Goal: Task Accomplishment & Management: Manage account settings

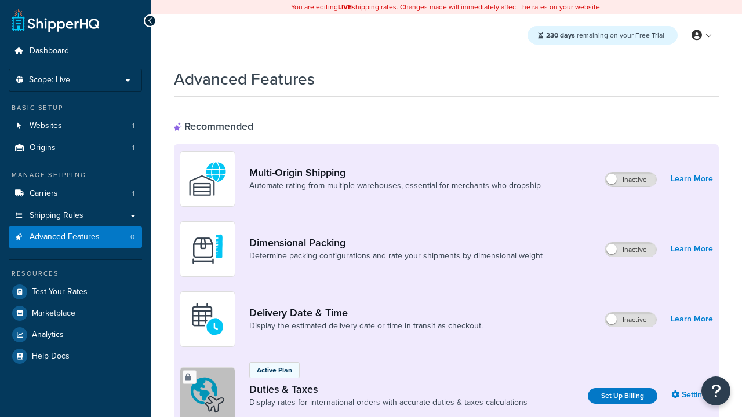
scroll to position [375, 0]
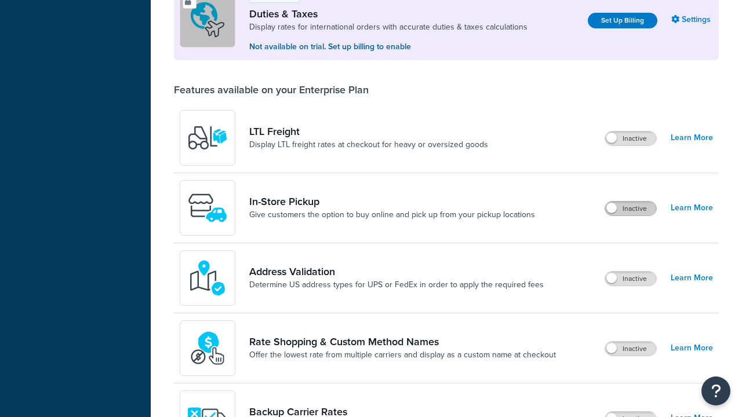
click at [630, 209] on label "Inactive" at bounding box center [630, 209] width 51 height 14
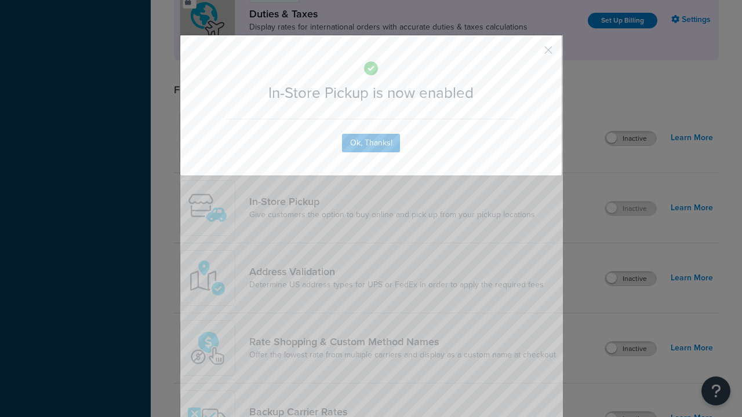
scroll to position [0, 0]
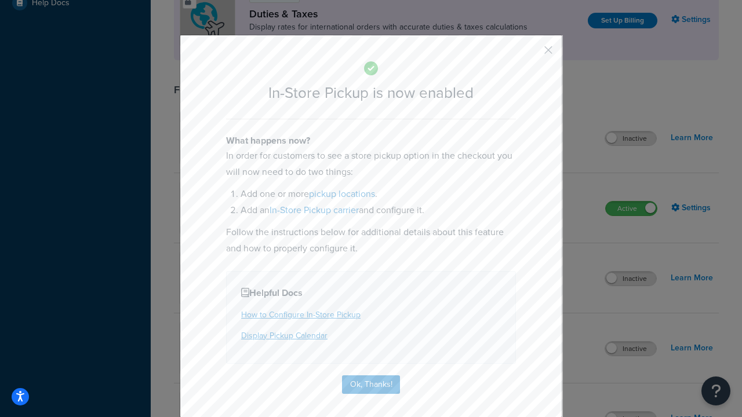
click at [531, 54] on button "button" at bounding box center [531, 54] width 3 height 3
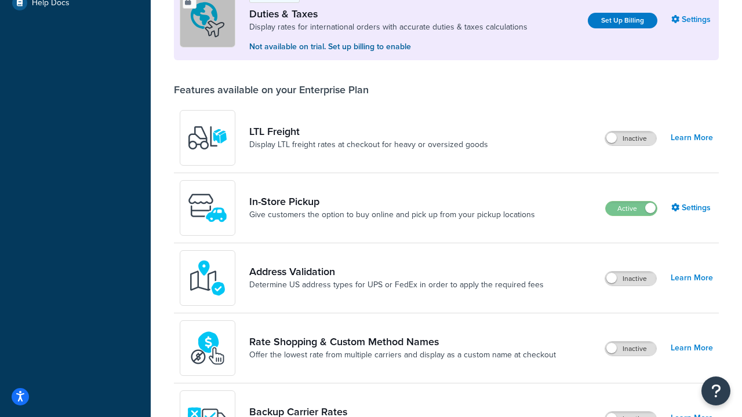
scroll to position [353, 0]
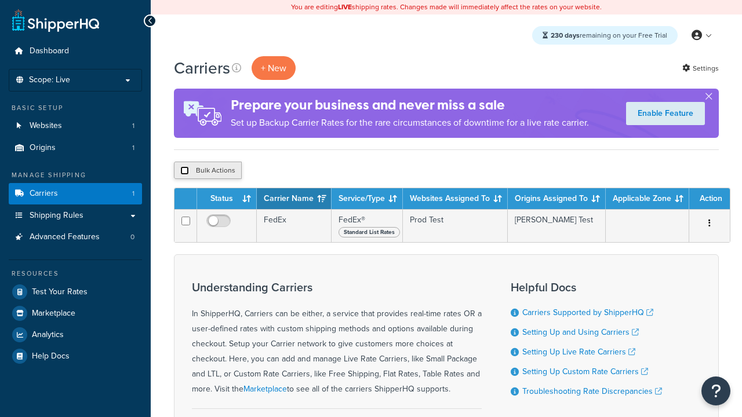
click at [184, 171] on input "checkbox" at bounding box center [184, 170] width 9 height 9
checkbox input "true"
click at [312, 171] on button "Delete" at bounding box center [309, 170] width 40 height 17
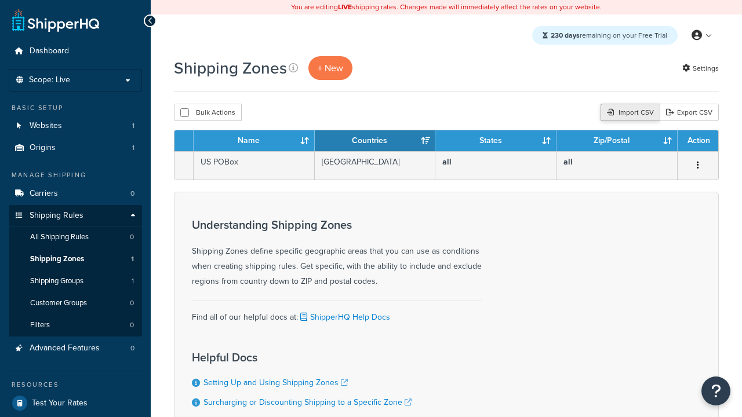
click at [628, 113] on div "Import CSV" at bounding box center [629, 112] width 59 height 17
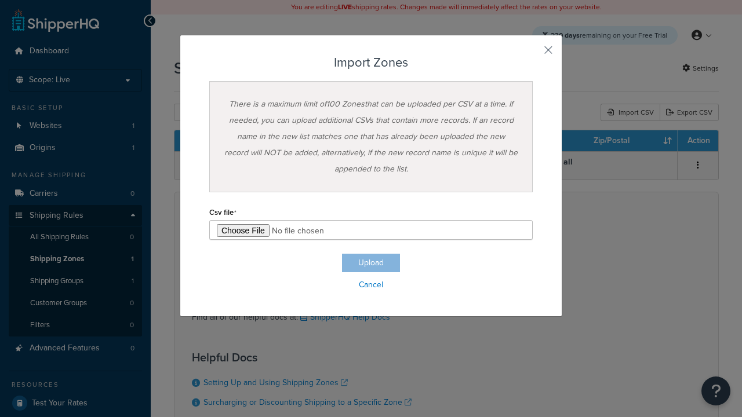
click at [371, 63] on h3 "Import Zones" at bounding box center [370, 63] width 323 height 14
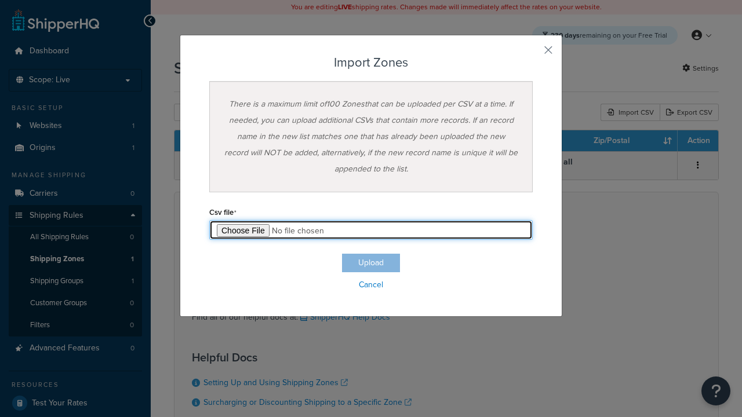
click at [371, 230] on input "file" at bounding box center [370, 230] width 323 height 20
type input "C:\fakepath\importZonesFailure.csv"
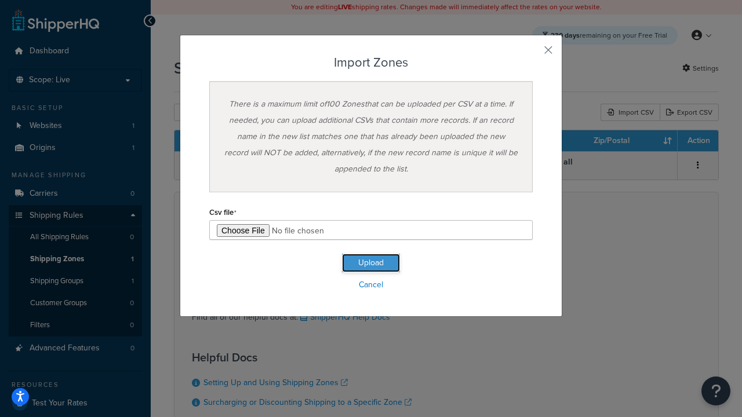
click at [371, 263] on button "Upload" at bounding box center [371, 263] width 58 height 19
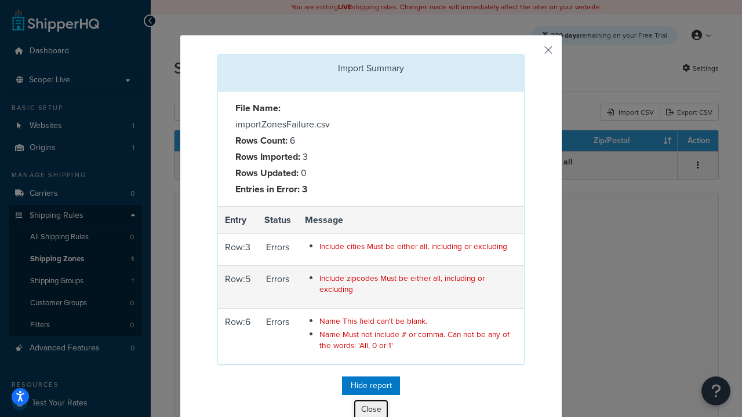
click at [371, 407] on button "Close" at bounding box center [370, 410] width 35 height 20
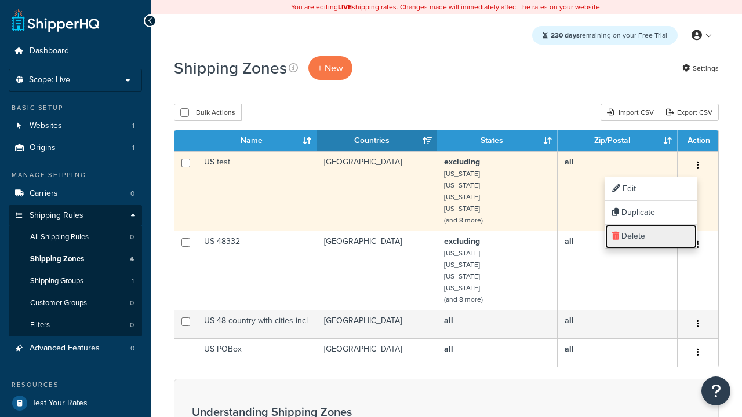
click at [650, 236] on link "Delete" at bounding box center [651, 237] width 92 height 24
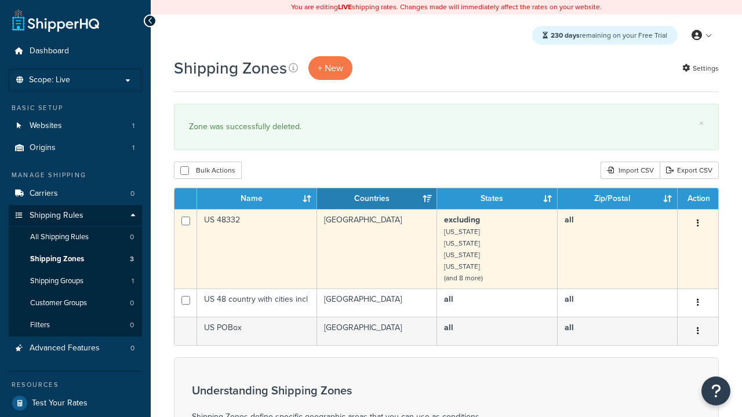
click at [697, 224] on icon "button" at bounding box center [697, 223] width 2 height 8
click at [0, 0] on link "Delete" at bounding box center [0, 0] width 0 height 0
